Goal: Register for event/course

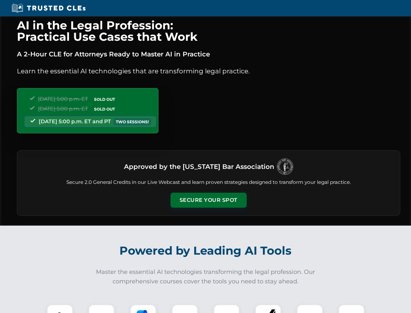
click at [208, 200] on button "Secure Your Spot" at bounding box center [209, 199] width 76 height 15
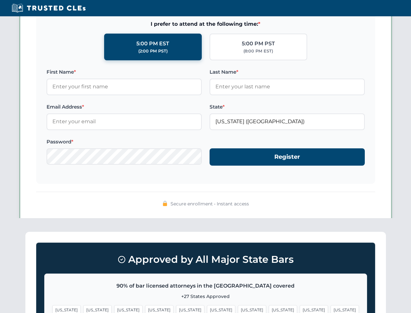
click at [207, 308] on span "[US_STATE]" at bounding box center [221, 309] width 28 height 9
click at [238, 308] on span "[US_STATE]" at bounding box center [252, 309] width 28 height 9
click at [300, 308] on span "[US_STATE]" at bounding box center [314, 309] width 28 height 9
